Goal: Task Accomplishment & Management: Use online tool/utility

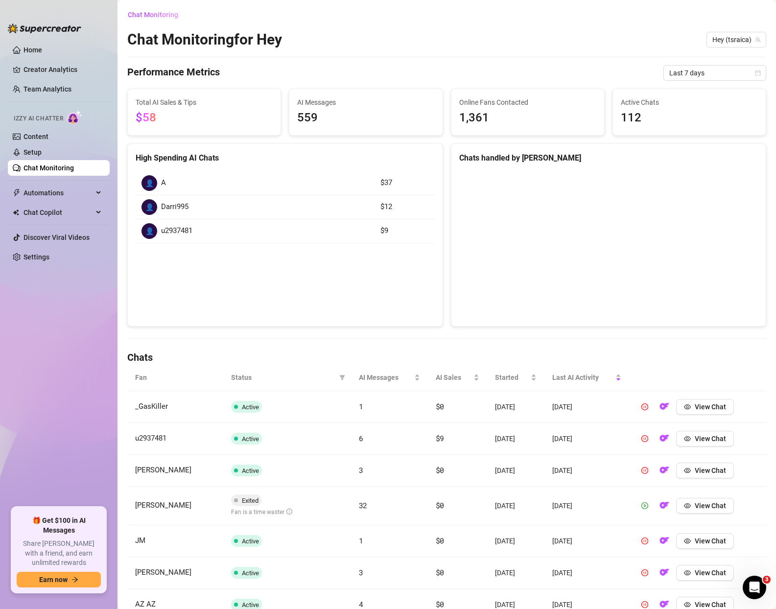
click at [642, 502] on icon "play-circle" at bounding box center [644, 505] width 7 height 7
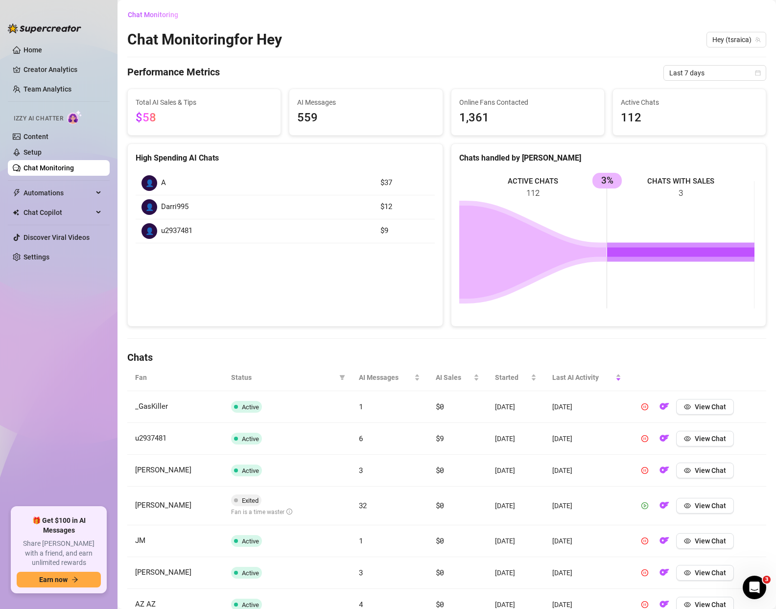
click at [643, 502] on icon "play-circle" at bounding box center [644, 505] width 7 height 7
click at [629, 487] on td "View Chat" at bounding box center [697, 506] width 137 height 39
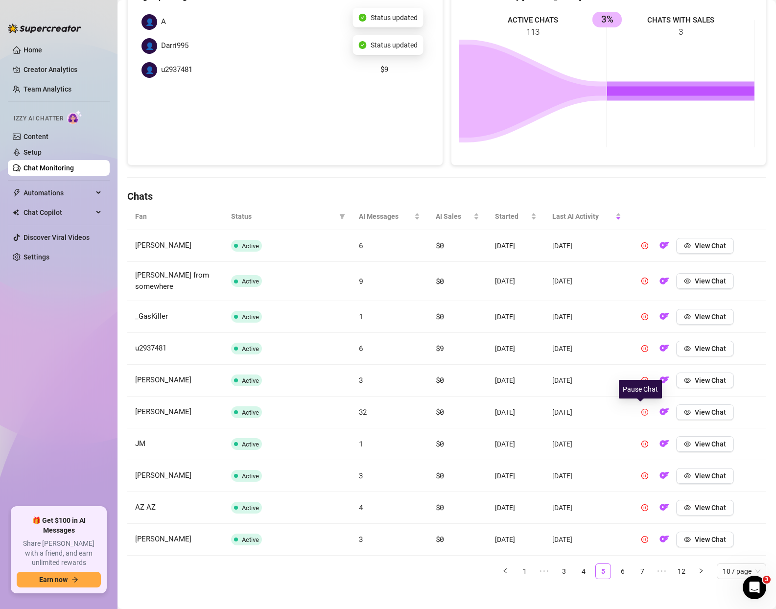
click at [596, 408] on td "[DATE]" at bounding box center [586, 413] width 85 height 32
click at [617, 568] on link "6" at bounding box center [622, 571] width 15 height 15
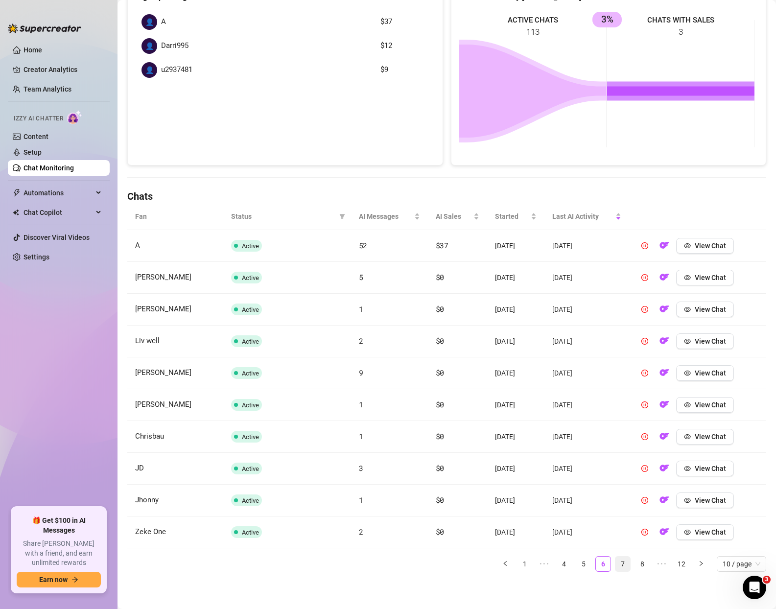
click at [615, 564] on link "7" at bounding box center [622, 564] width 15 height 15
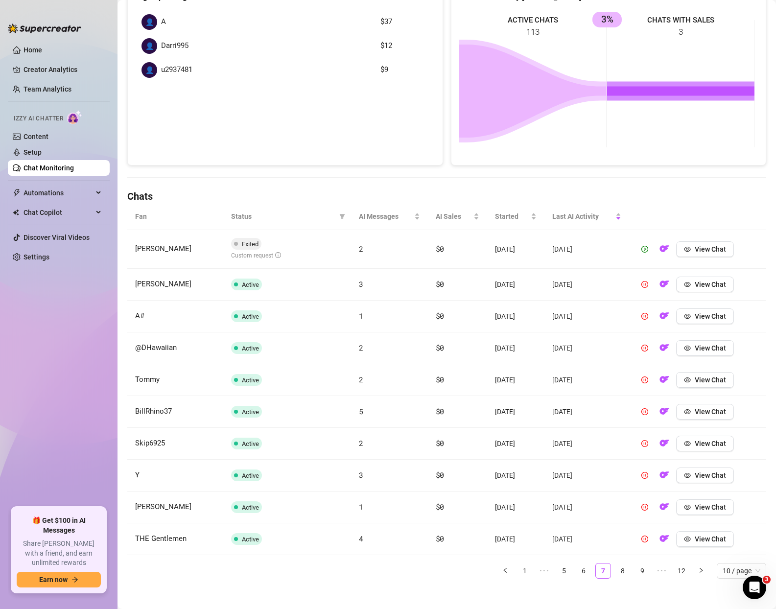
click at [615, 572] on link "8" at bounding box center [622, 570] width 15 height 15
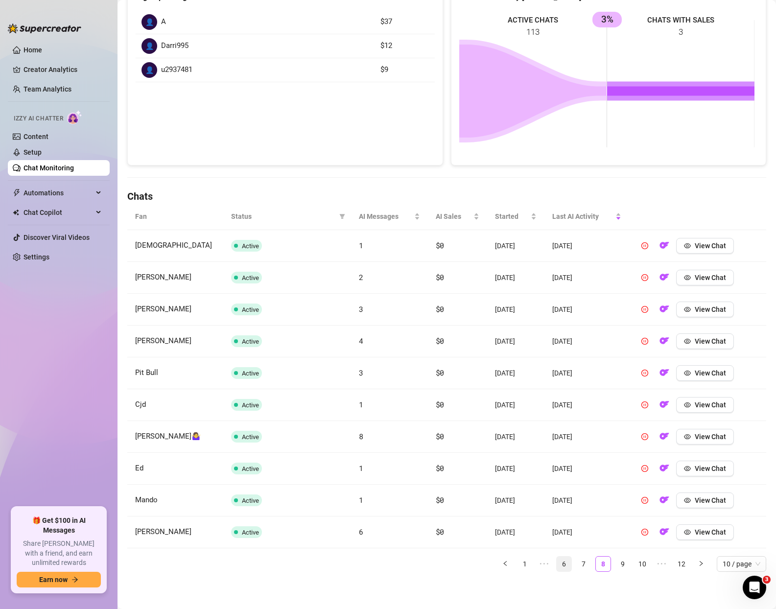
click at [576, 563] on link "7" at bounding box center [583, 564] width 15 height 15
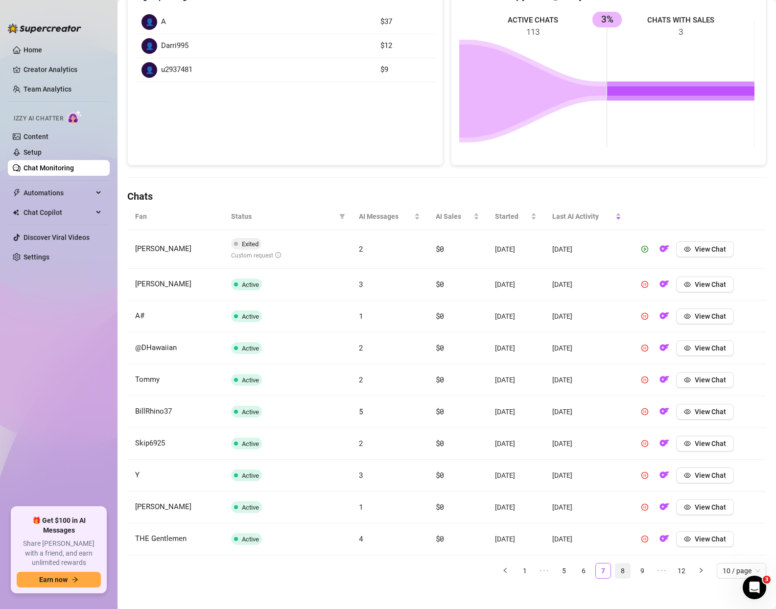
click at [615, 573] on link "8" at bounding box center [622, 570] width 15 height 15
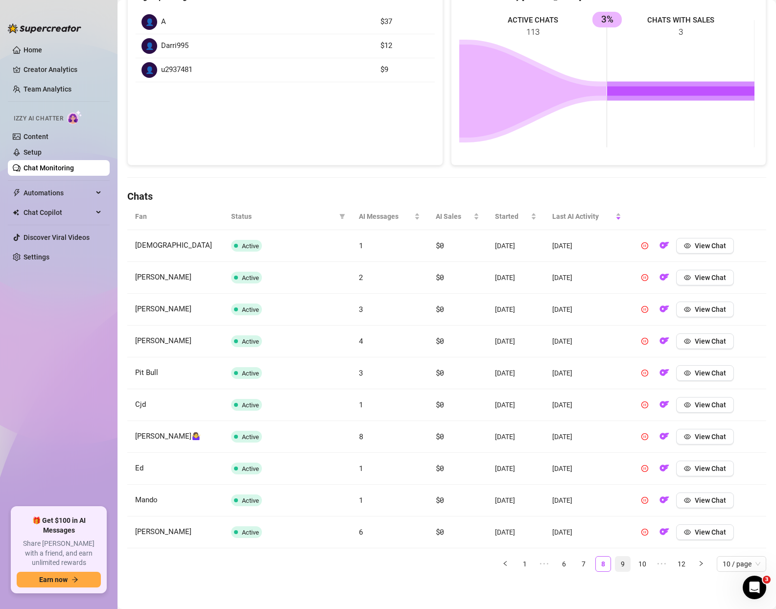
click at [617, 565] on link "9" at bounding box center [622, 564] width 15 height 15
click at [635, 564] on link "10" at bounding box center [642, 564] width 15 height 15
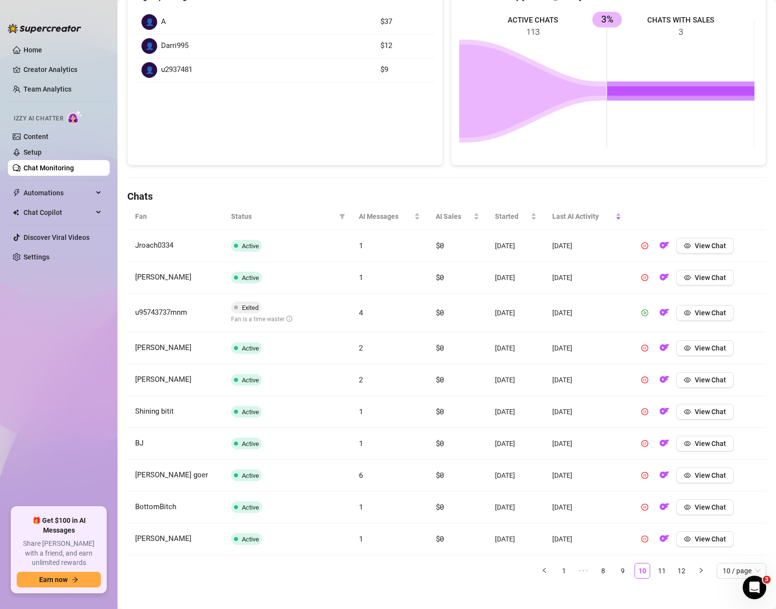
click at [641, 312] on icon "play-circle" at bounding box center [644, 312] width 7 height 7
click at [606, 354] on td "[DATE]" at bounding box center [586, 348] width 85 height 32
click at [582, 324] on td "[DATE]" at bounding box center [586, 313] width 85 height 39
click at [654, 571] on link "11" at bounding box center [661, 570] width 15 height 15
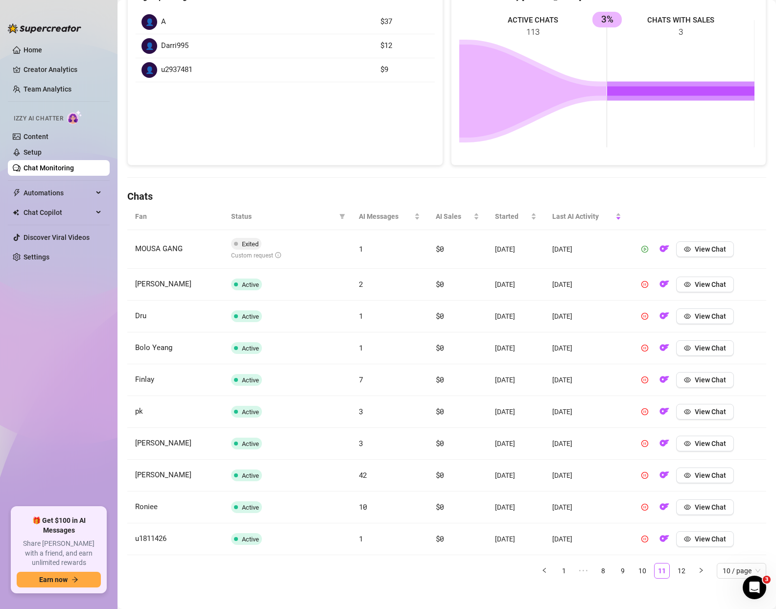
click at [644, 248] on icon "play-circle" at bounding box center [645, 248] width 2 height 3
click at [576, 315] on td "[DATE]" at bounding box center [586, 317] width 85 height 32
click at [638, 572] on link "10" at bounding box center [642, 570] width 15 height 15
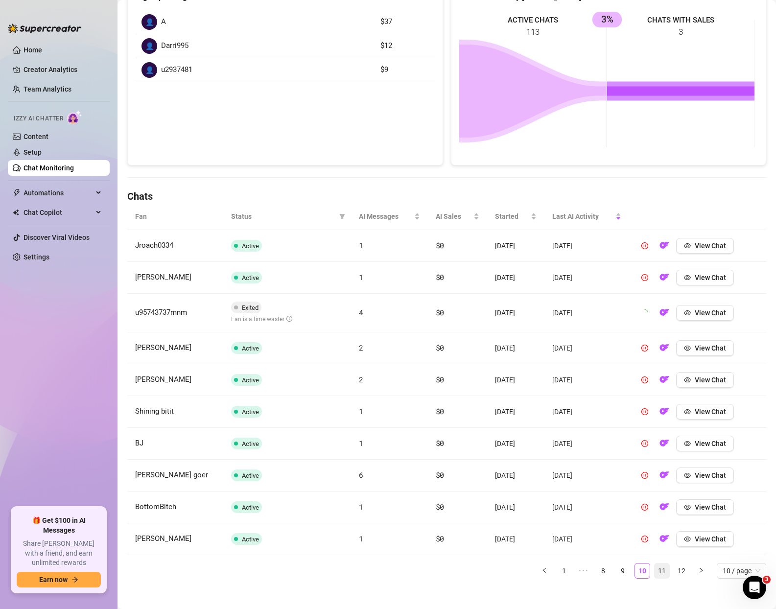
click at [654, 571] on link "11" at bounding box center [661, 570] width 15 height 15
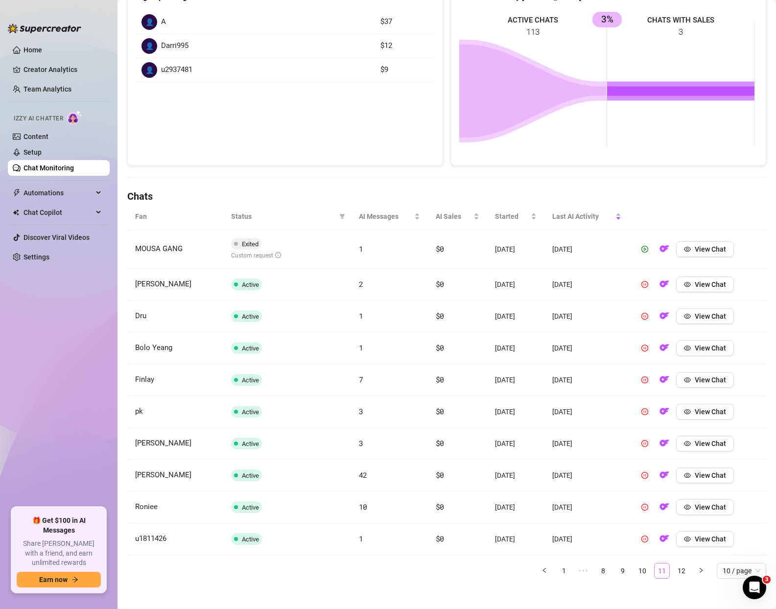
click at [644, 249] on icon "play-circle" at bounding box center [645, 248] width 2 height 3
click at [675, 571] on link "12" at bounding box center [681, 570] width 15 height 15
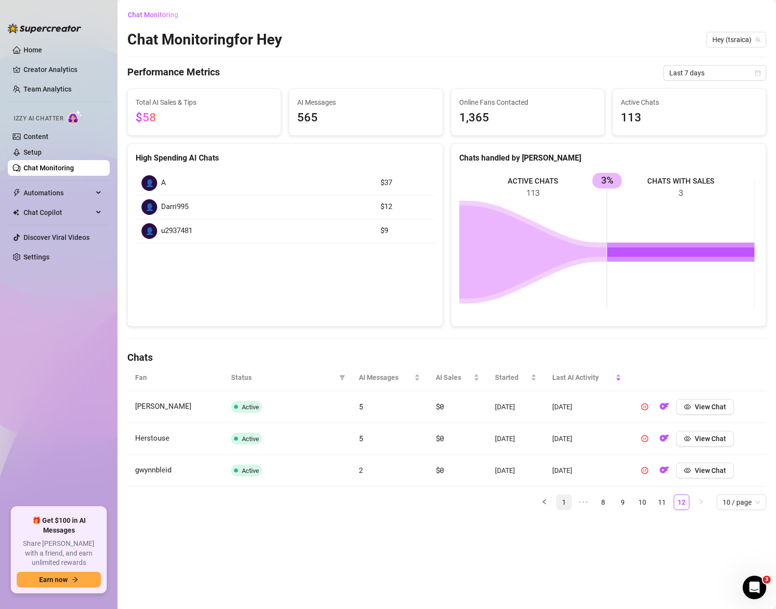
click at [565, 505] on link "1" at bounding box center [564, 502] width 15 height 15
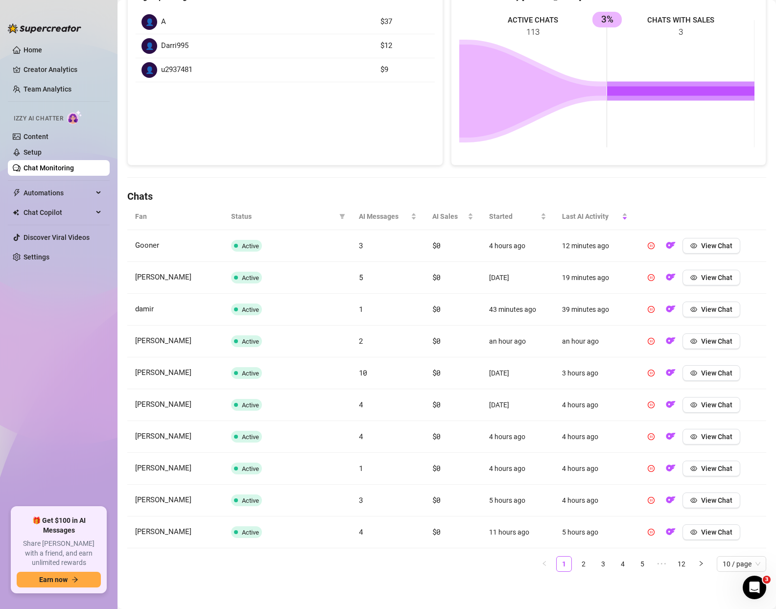
scroll to position [161, 0]
click at [638, 564] on link "5" at bounding box center [642, 564] width 15 height 15
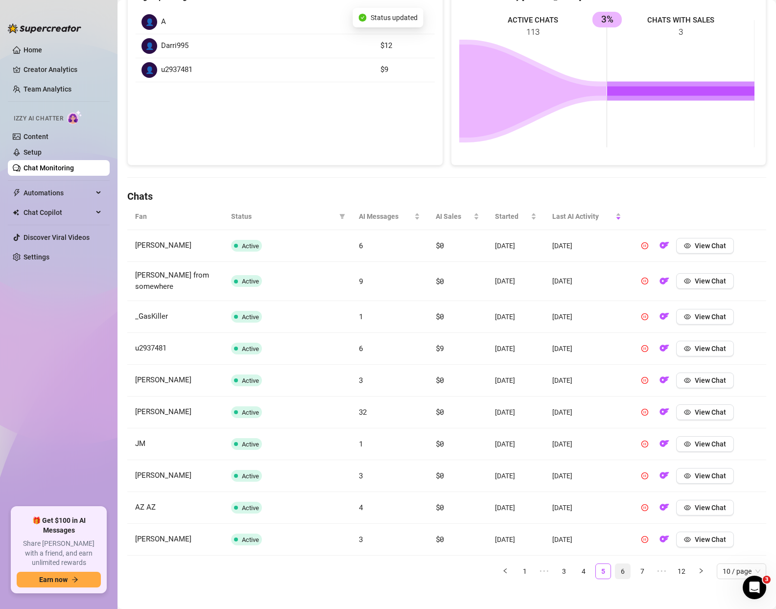
click at [615, 570] on link "6" at bounding box center [622, 571] width 15 height 15
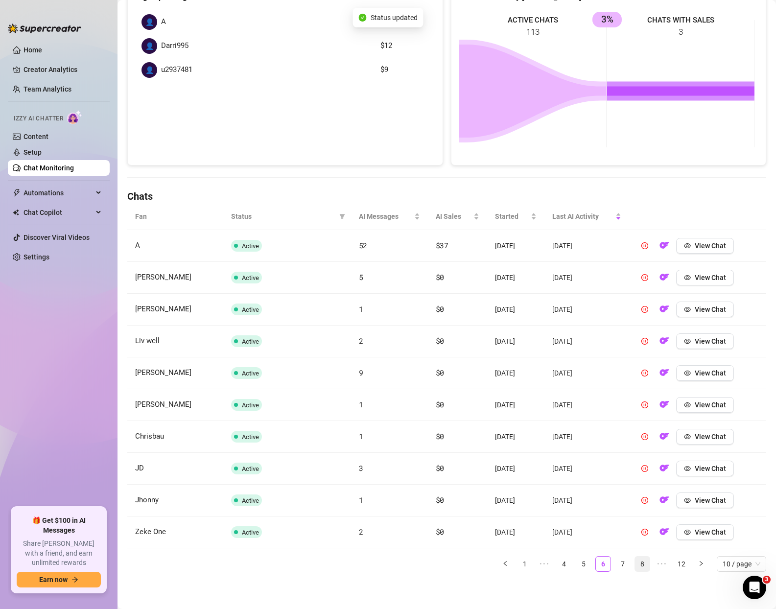
click at [616, 567] on link "7" at bounding box center [622, 564] width 15 height 15
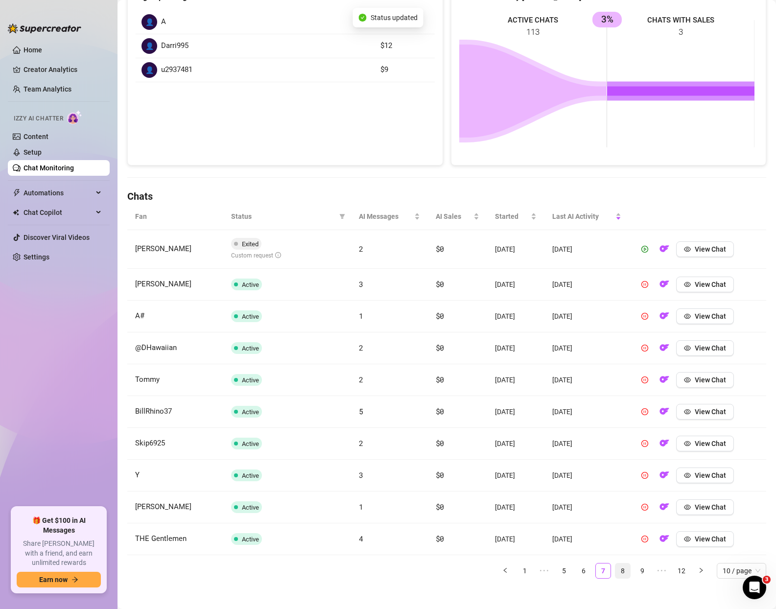
click at [616, 570] on link "8" at bounding box center [622, 570] width 15 height 15
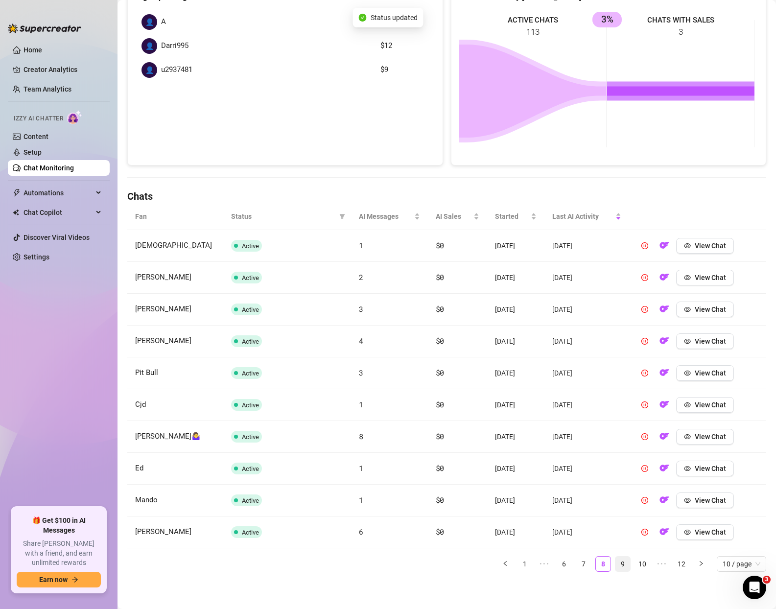
click at [615, 561] on link "9" at bounding box center [622, 564] width 15 height 15
click at [635, 565] on link "10" at bounding box center [642, 564] width 15 height 15
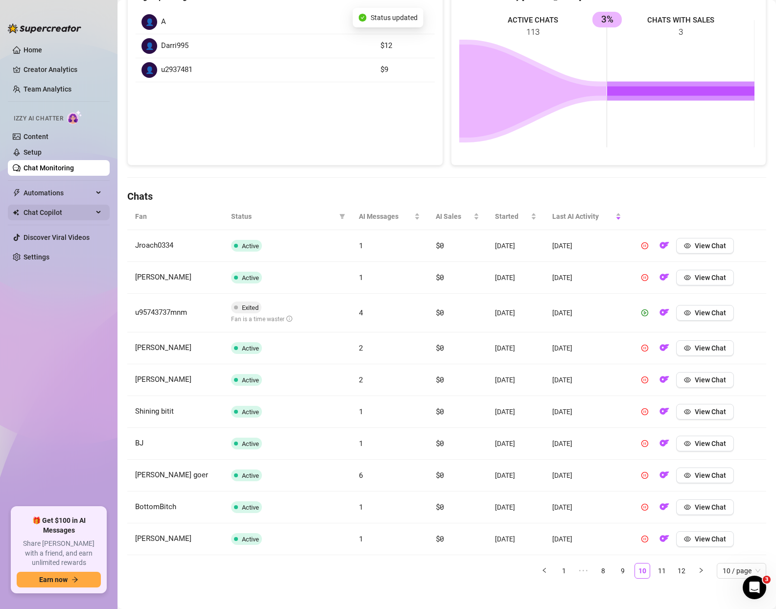
click at [641, 313] on icon "play-circle" at bounding box center [644, 312] width 7 height 7
click at [622, 311] on td "[DATE]" at bounding box center [586, 313] width 85 height 39
click at [641, 312] on icon "play-circle" at bounding box center [644, 312] width 7 height 7
click at [641, 313] on icon "play-circle" at bounding box center [644, 312] width 7 height 7
click at [287, 318] on icon "info-circle" at bounding box center [289, 319] width 6 height 6
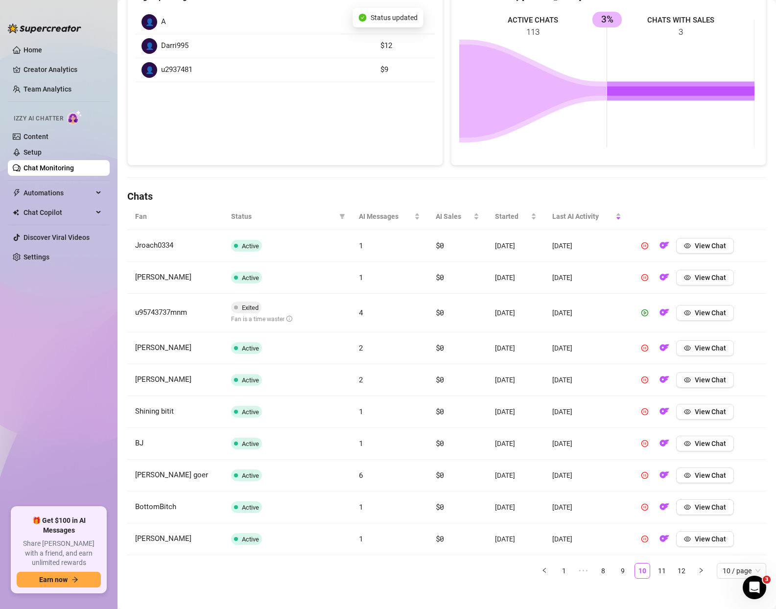
drag, startPoint x: 640, startPoint y: 314, endPoint x: 501, endPoint y: 320, distance: 139.1
click at [641, 314] on icon "play-circle" at bounding box center [644, 312] width 7 height 7
